Goal: Transaction & Acquisition: Book appointment/travel/reservation

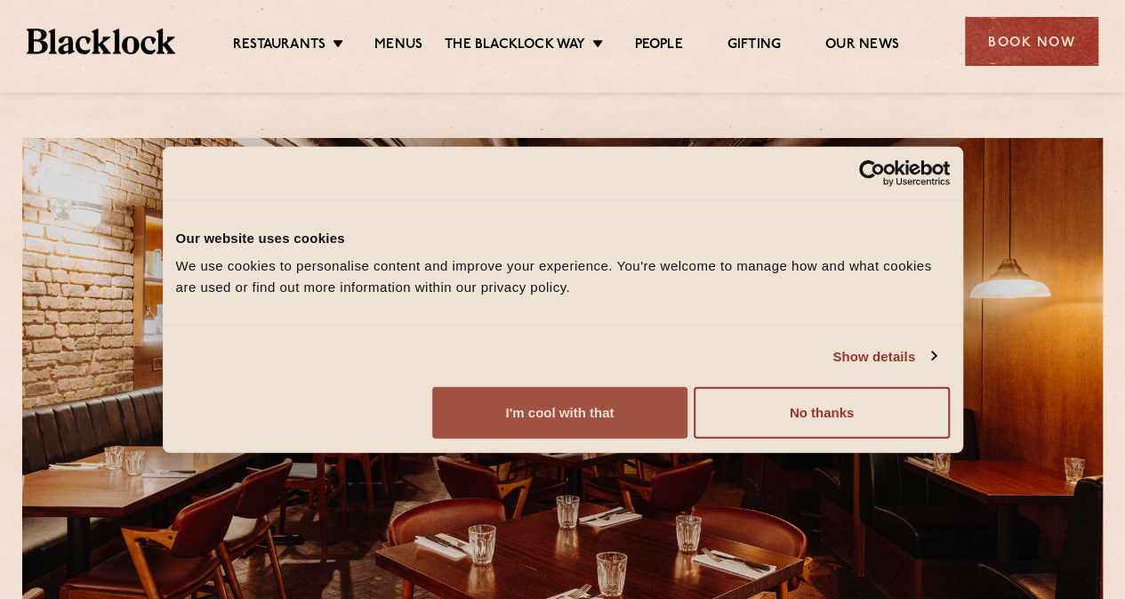
click at [687, 438] on button "I'm cool with that" at bounding box center [559, 413] width 255 height 52
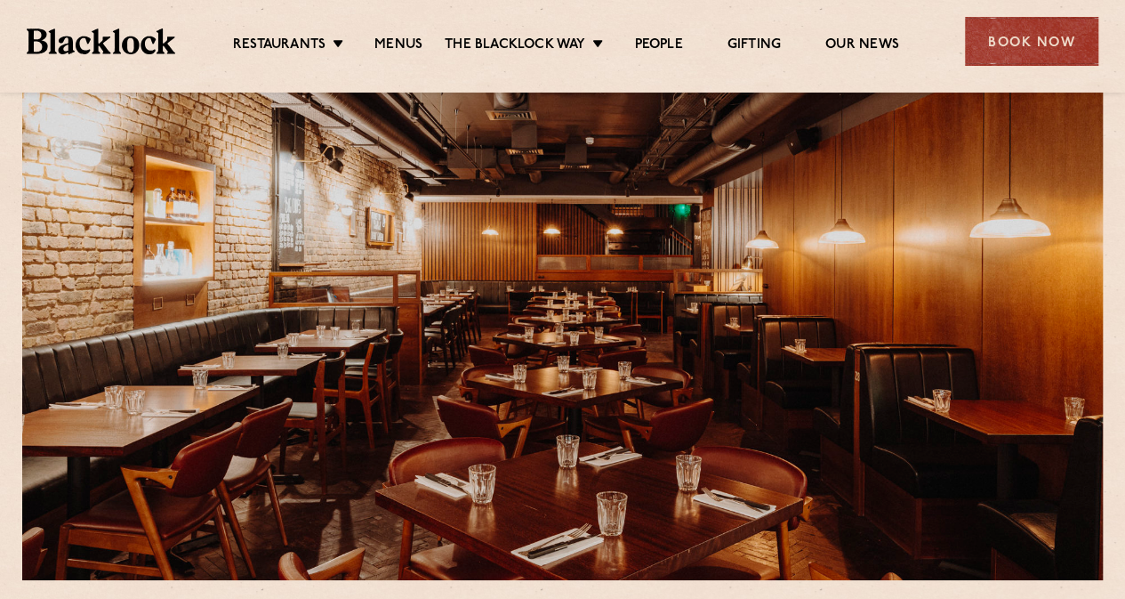
scroll to position [89, 0]
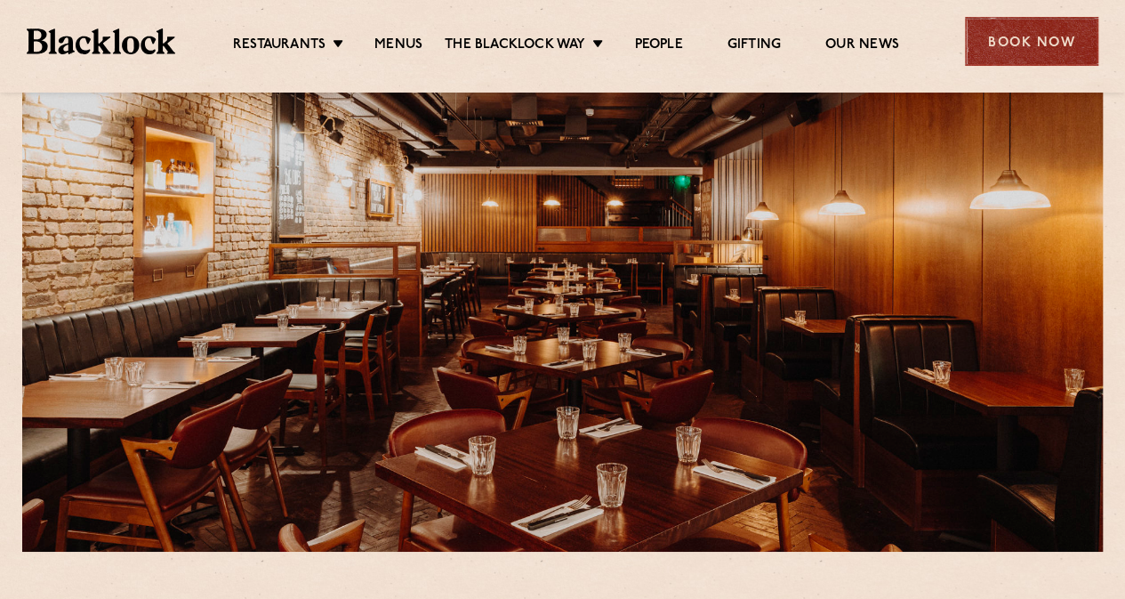
click at [1026, 51] on div "Book Now" at bounding box center [1031, 41] width 133 height 49
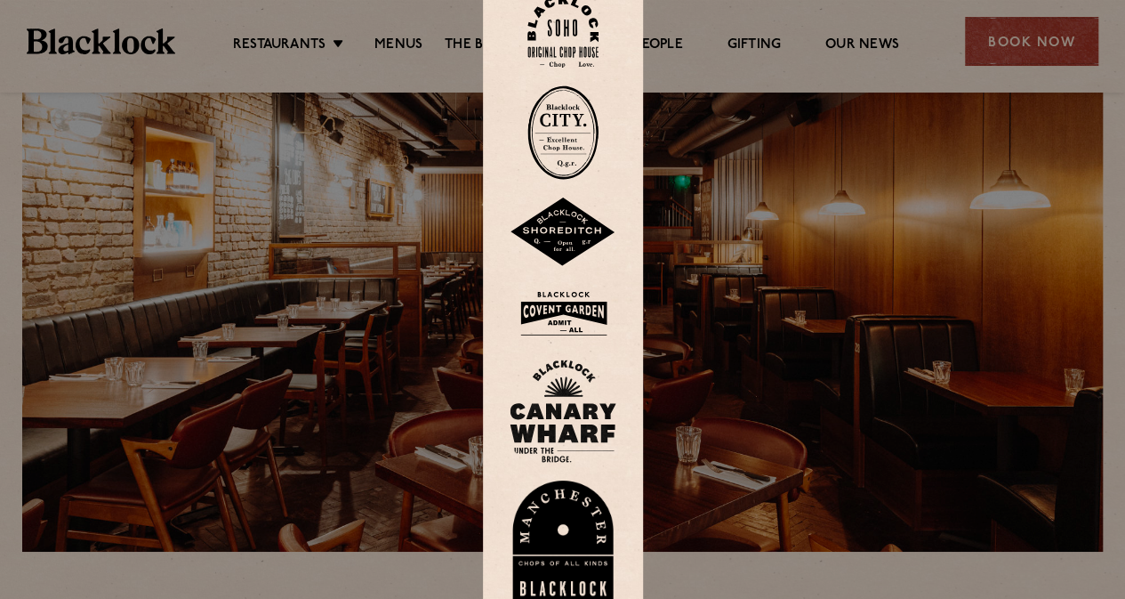
scroll to position [0, 0]
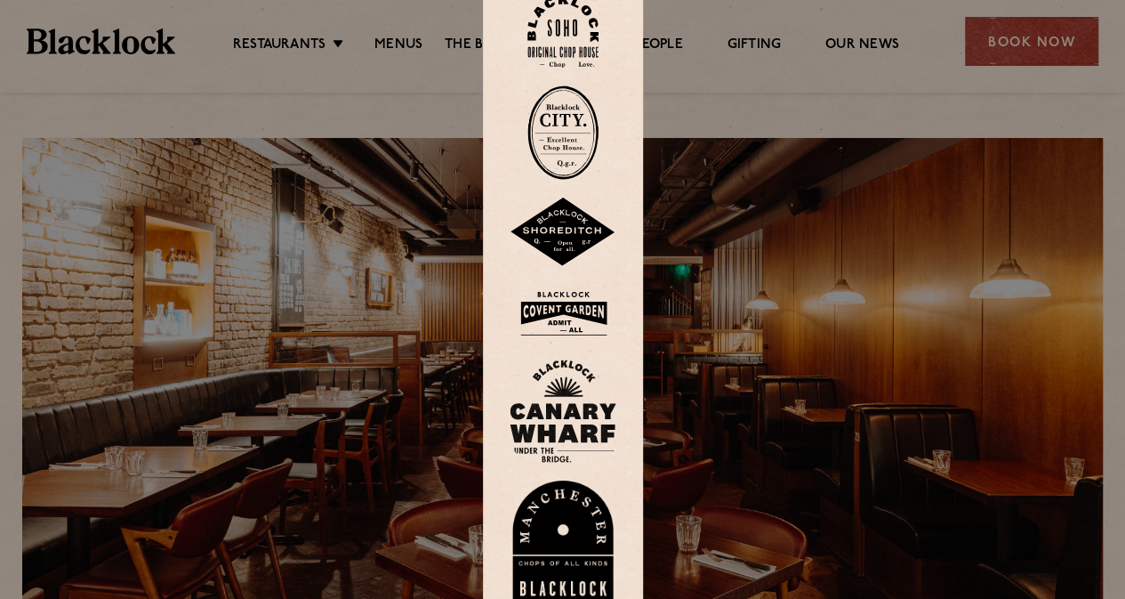
click at [572, 307] on img at bounding box center [563, 314] width 107 height 58
